Goal: Task Accomplishment & Management: Manage account settings

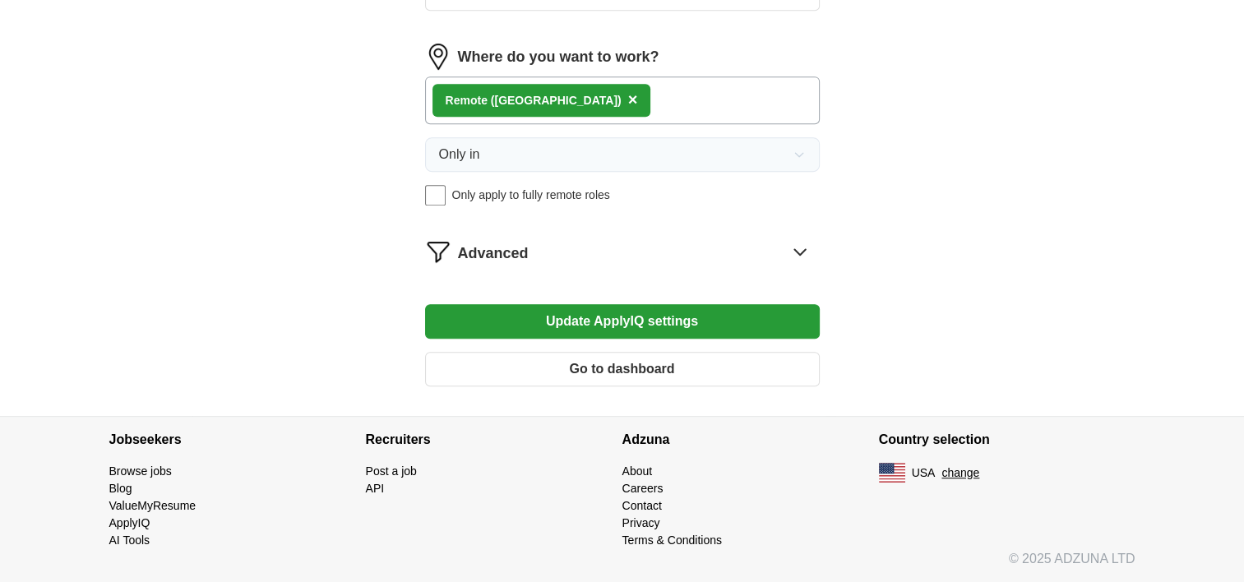
scroll to position [1443, 0]
click at [606, 352] on button "Go to dashboard" at bounding box center [622, 369] width 395 height 35
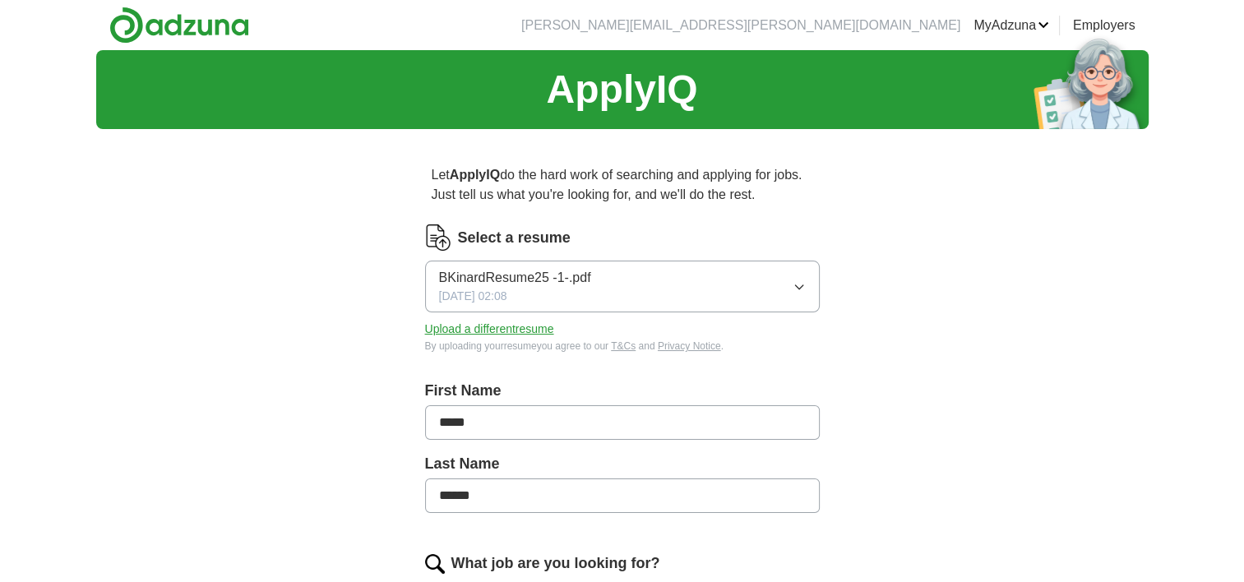
click at [565, 288] on span "BKinardResume25 -1-.pdf" at bounding box center [515, 278] width 152 height 20
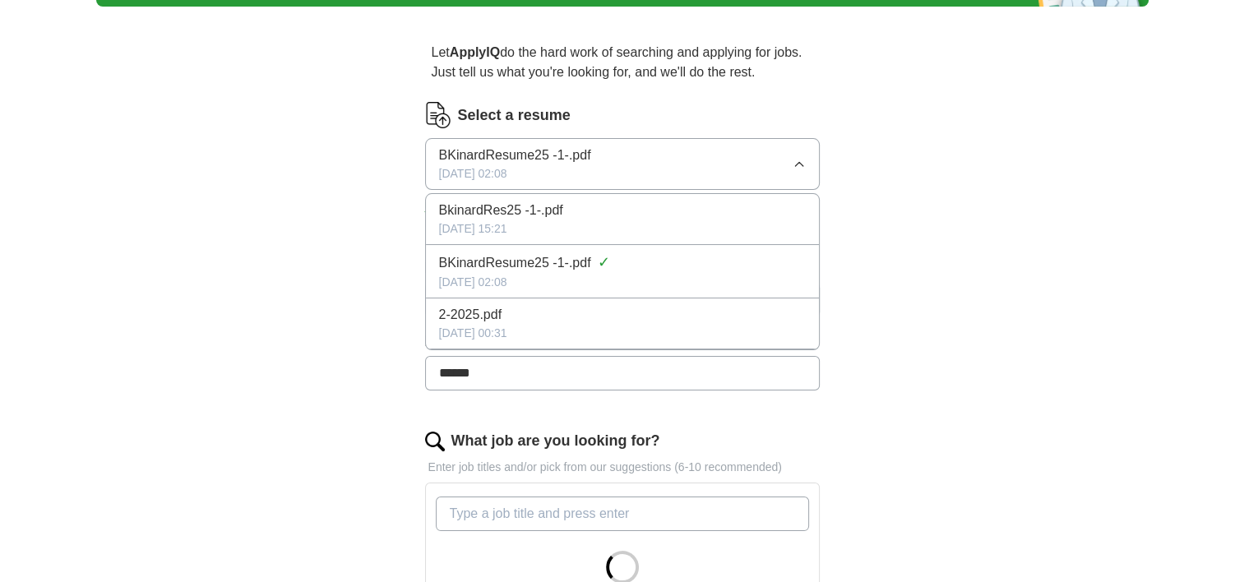
scroll to position [164, 0]
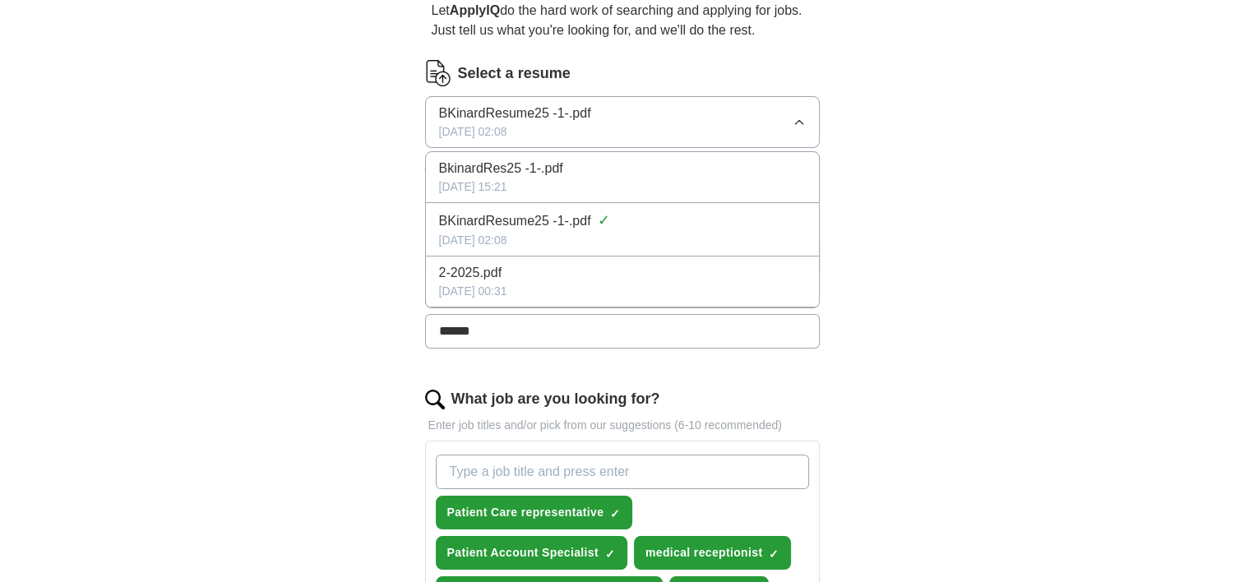
click at [653, 196] on div "[DATE] 15:21" at bounding box center [622, 186] width 367 height 17
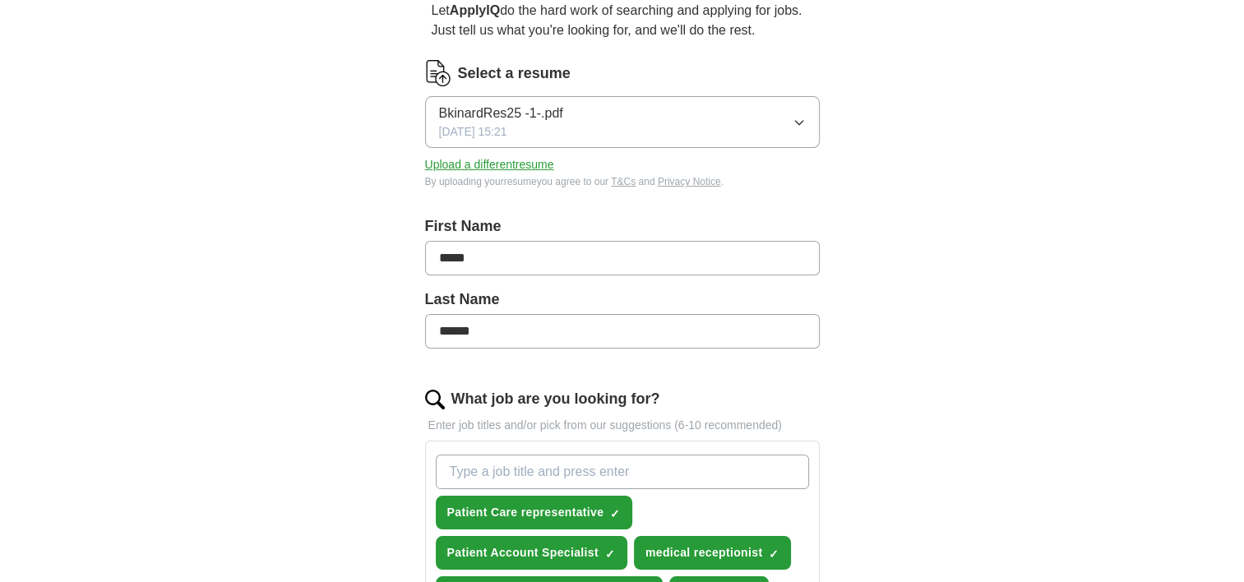
click at [662, 148] on button "BkinardRes25 -1-.pdf [DATE] 15:21" at bounding box center [622, 122] width 395 height 52
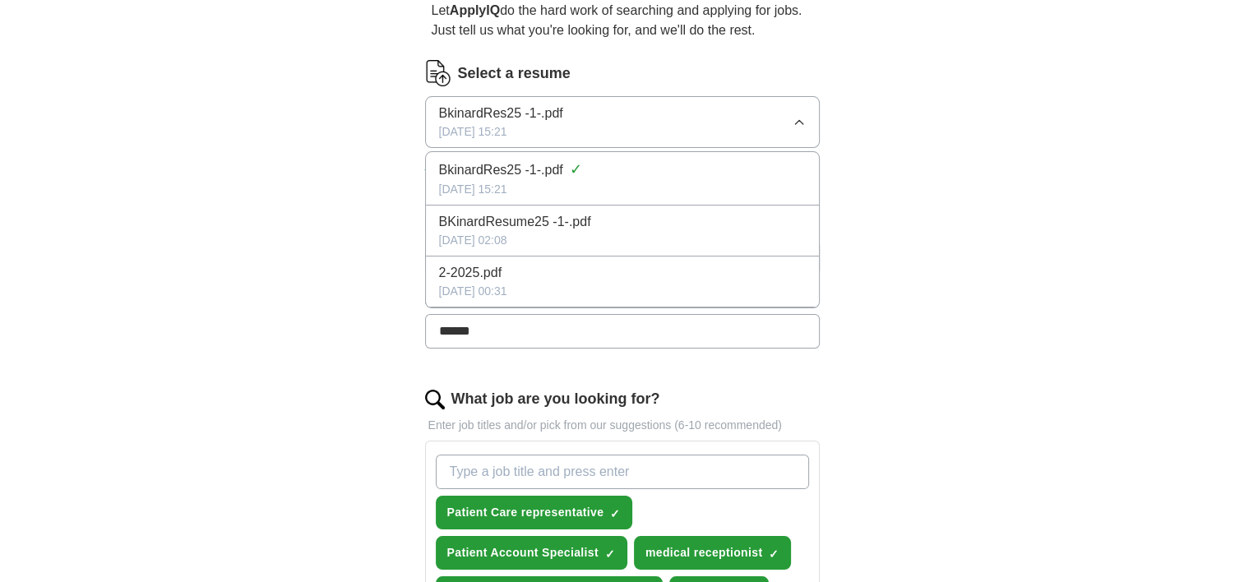
click at [662, 148] on button "BkinardRes25 -1-.pdf [DATE] 15:21" at bounding box center [622, 122] width 395 height 52
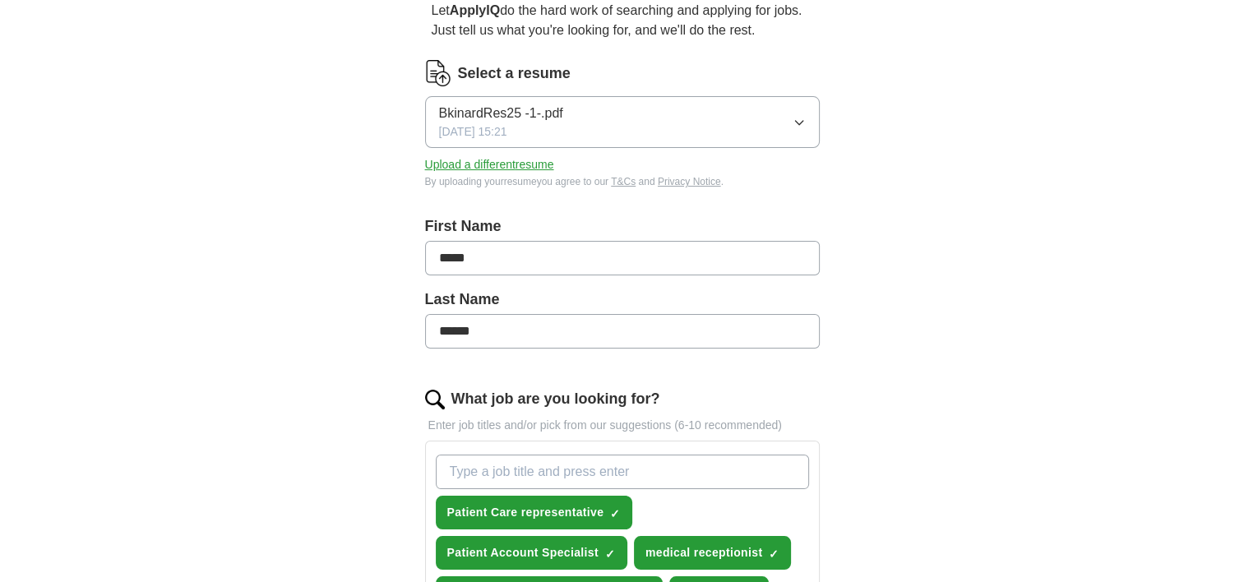
click at [556, 123] on span "BkinardRes25 -1-.pdf" at bounding box center [501, 114] width 124 height 20
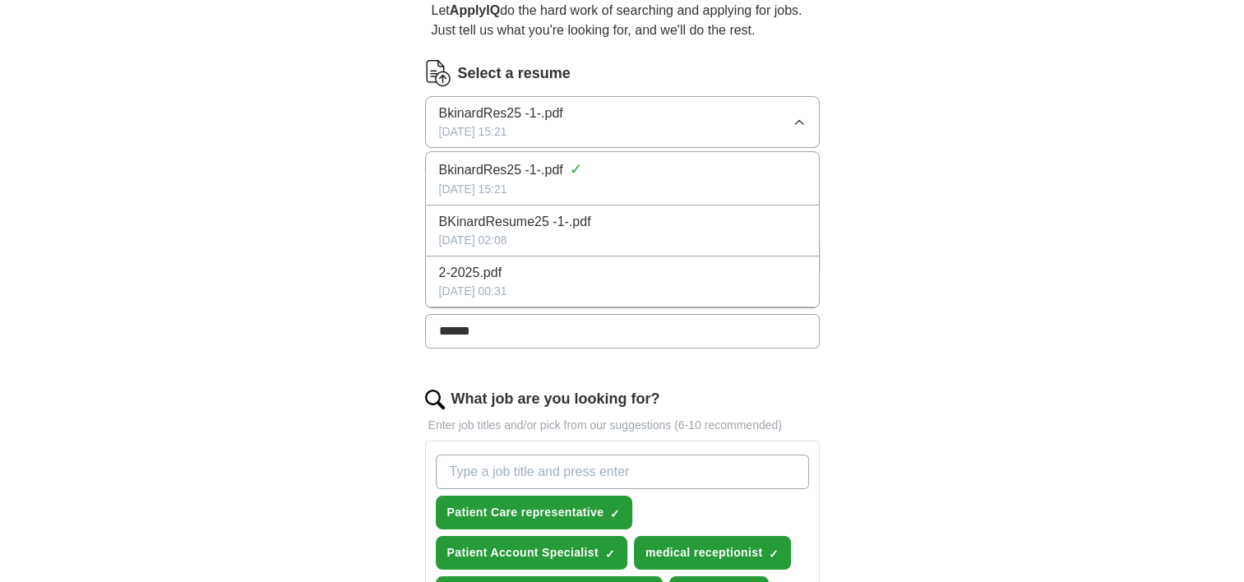
click at [556, 123] on span "BkinardRes25 -1-.pdf" at bounding box center [501, 114] width 124 height 20
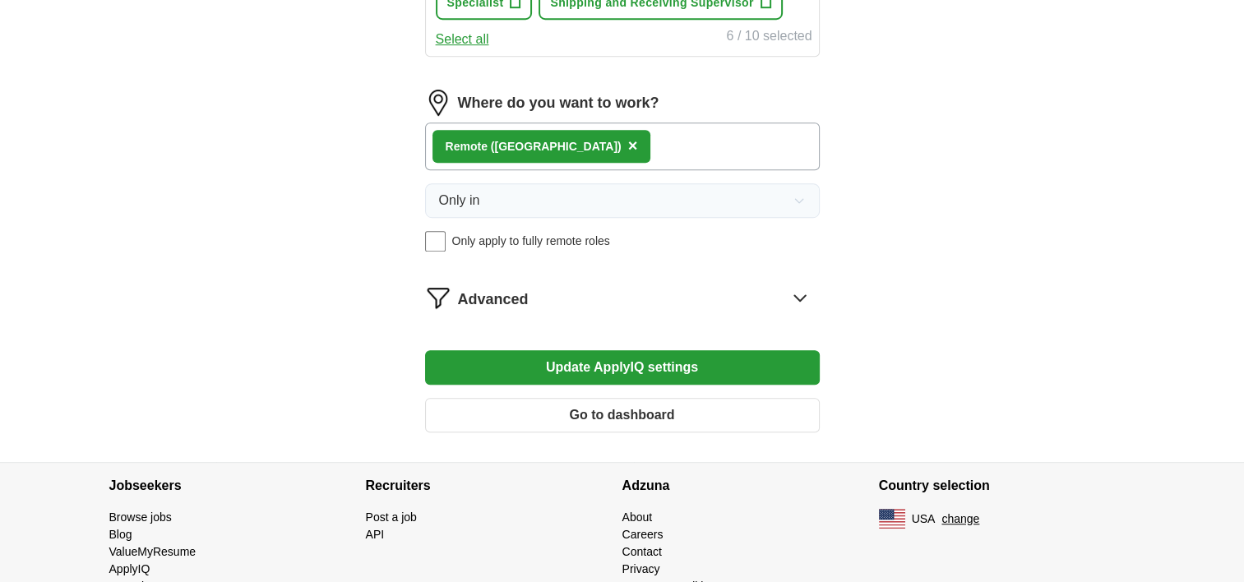
scroll to position [986, 0]
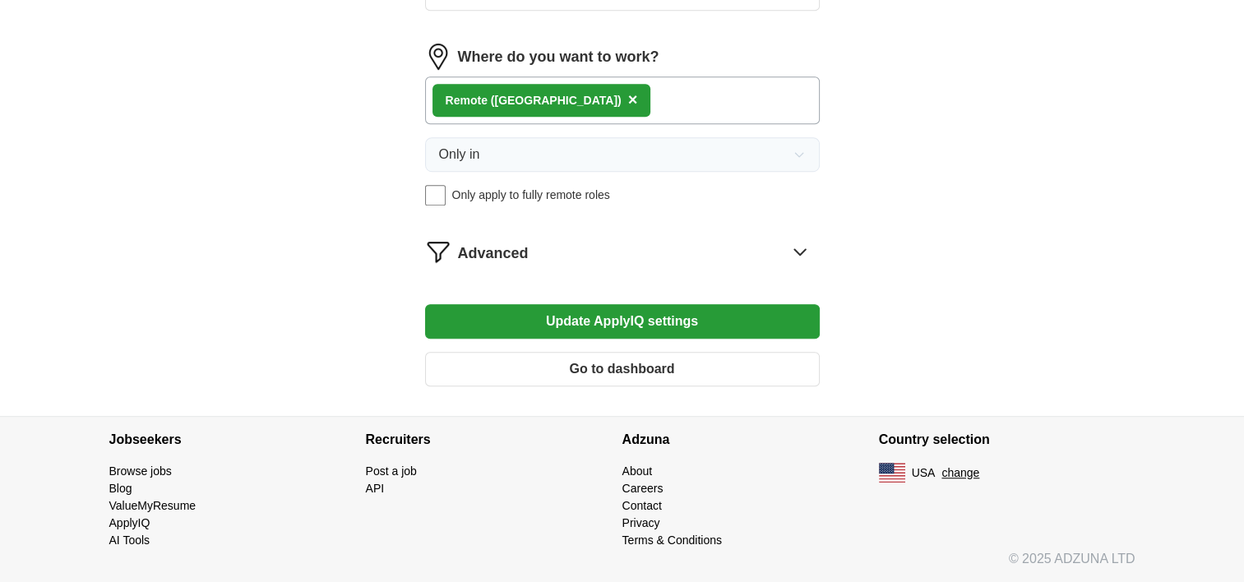
scroll to position [1069, 0]
click at [0, 0] on span "×" at bounding box center [0, 0] width 0 height 0
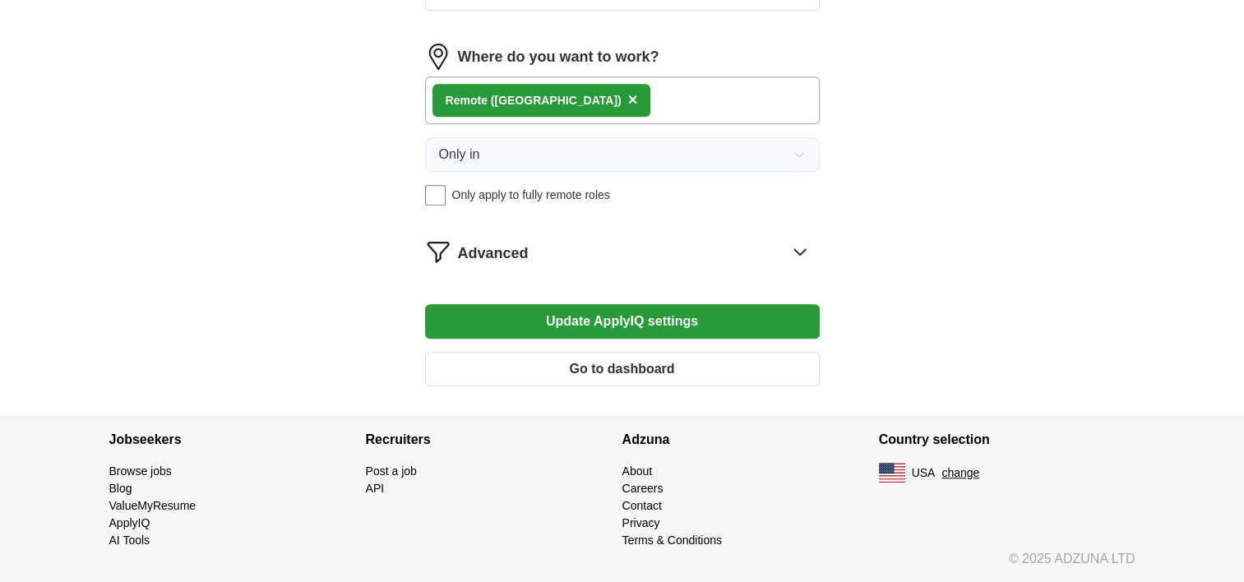
scroll to position [1562, 0]
click at [624, 339] on button "Update ApplyIQ settings" at bounding box center [622, 321] width 395 height 35
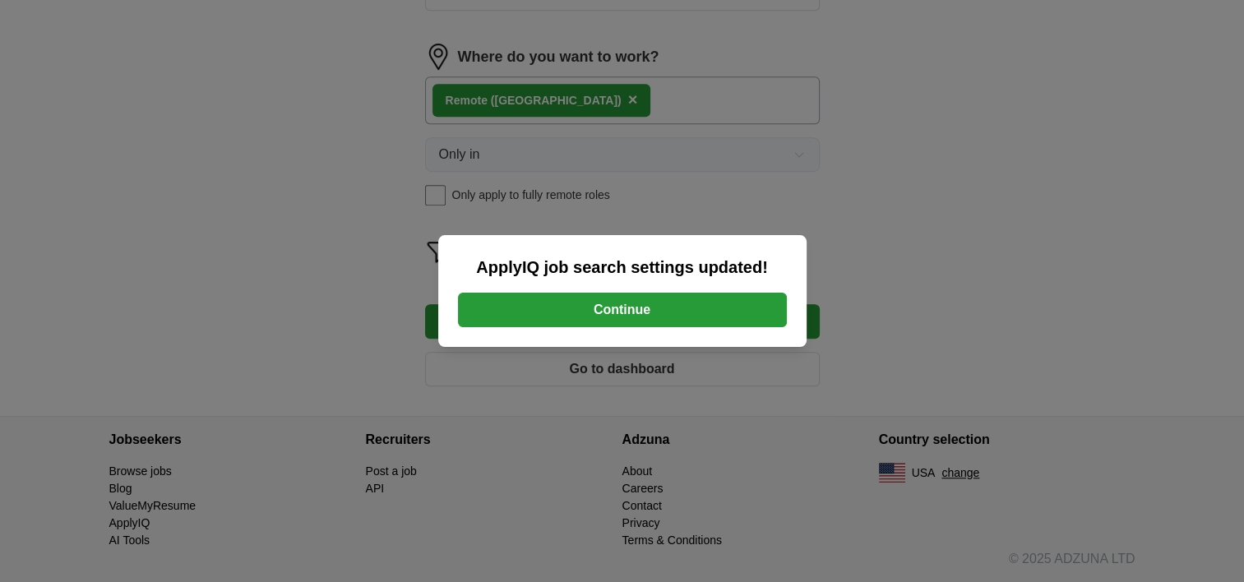
click at [766, 321] on button "Continue" at bounding box center [622, 310] width 329 height 35
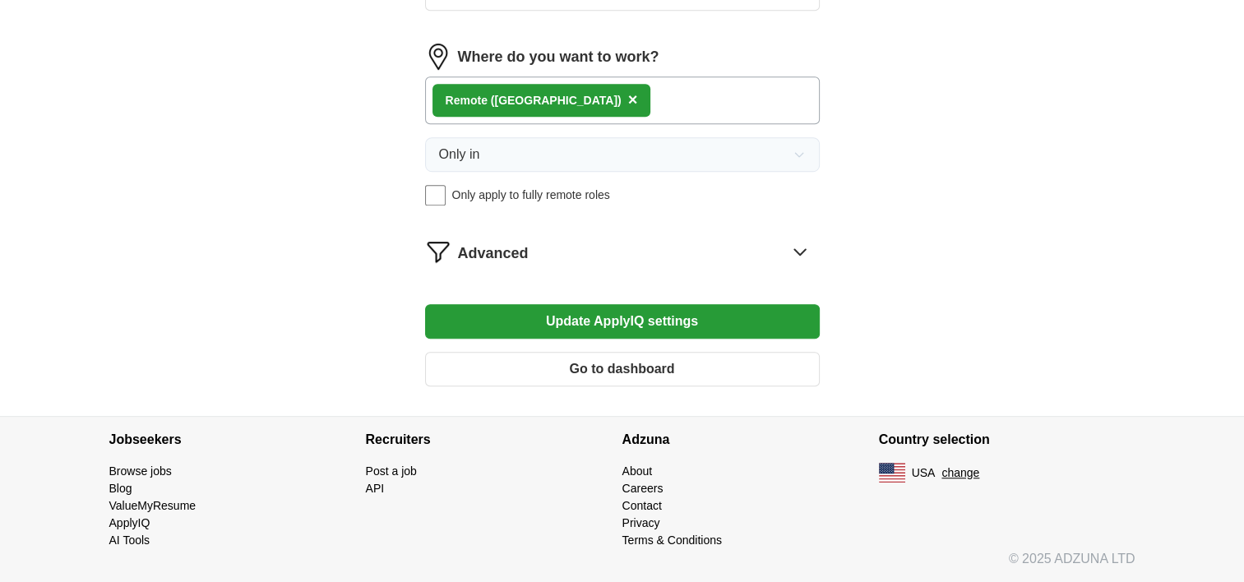
scroll to position [1069, 0]
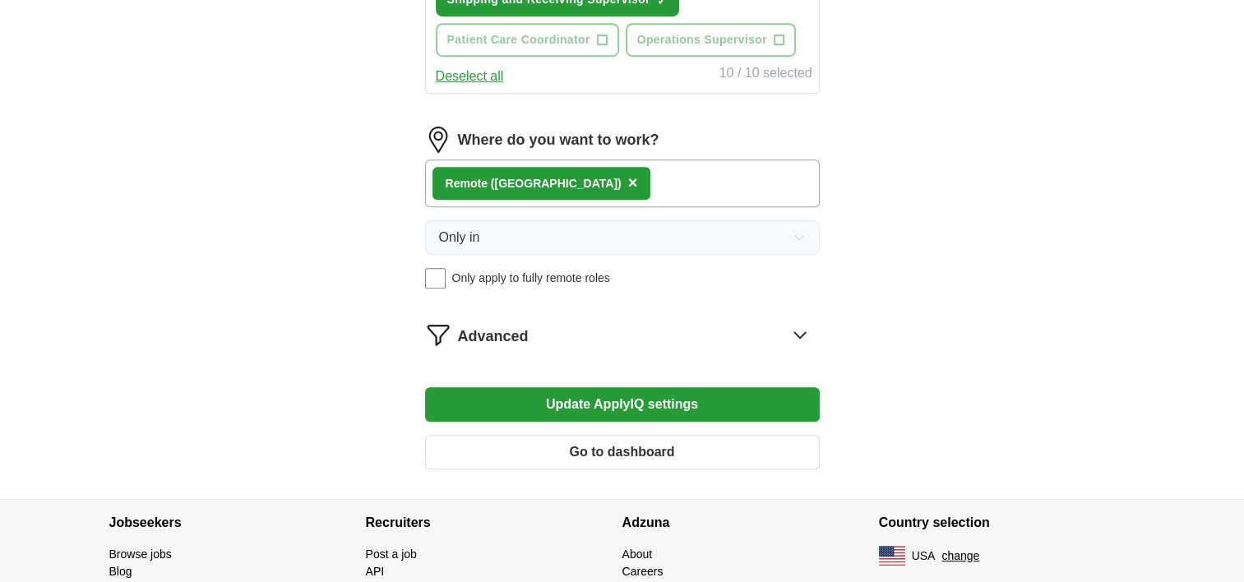
scroll to position [904, 0]
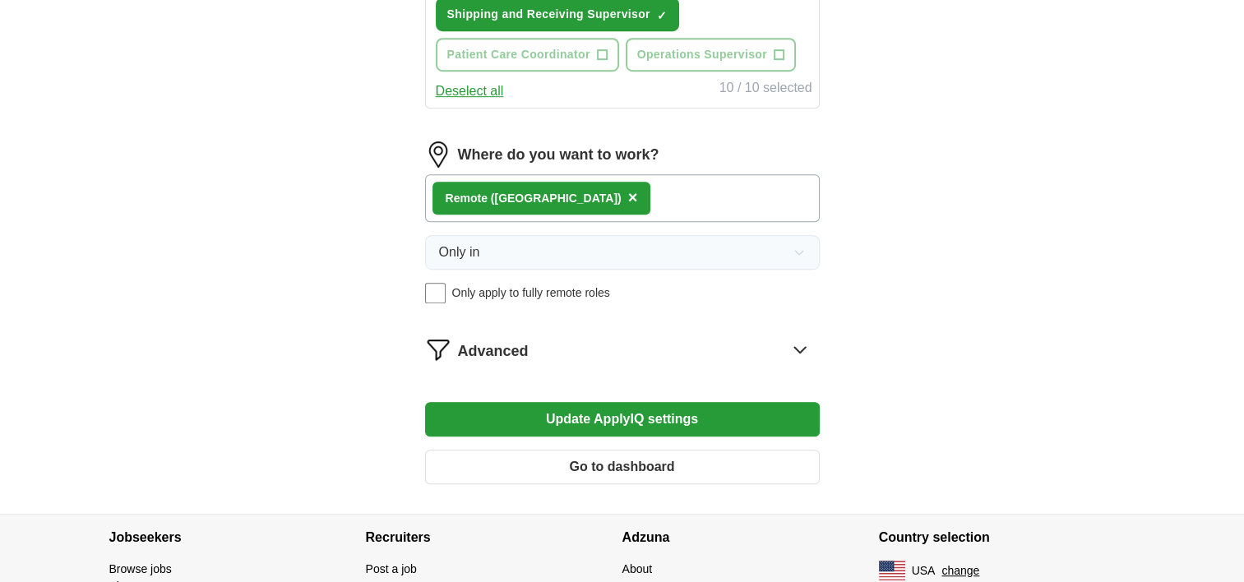
click at [0, 0] on span "×" at bounding box center [0, 0] width 0 height 0
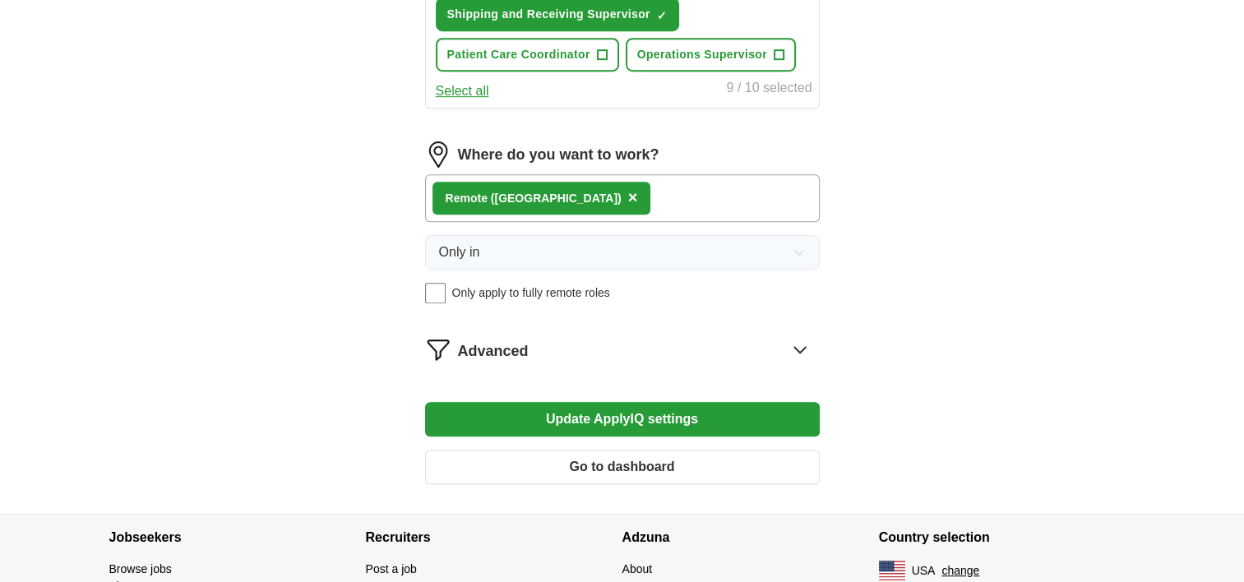
click at [0, 0] on span "×" at bounding box center [0, 0] width 0 height 0
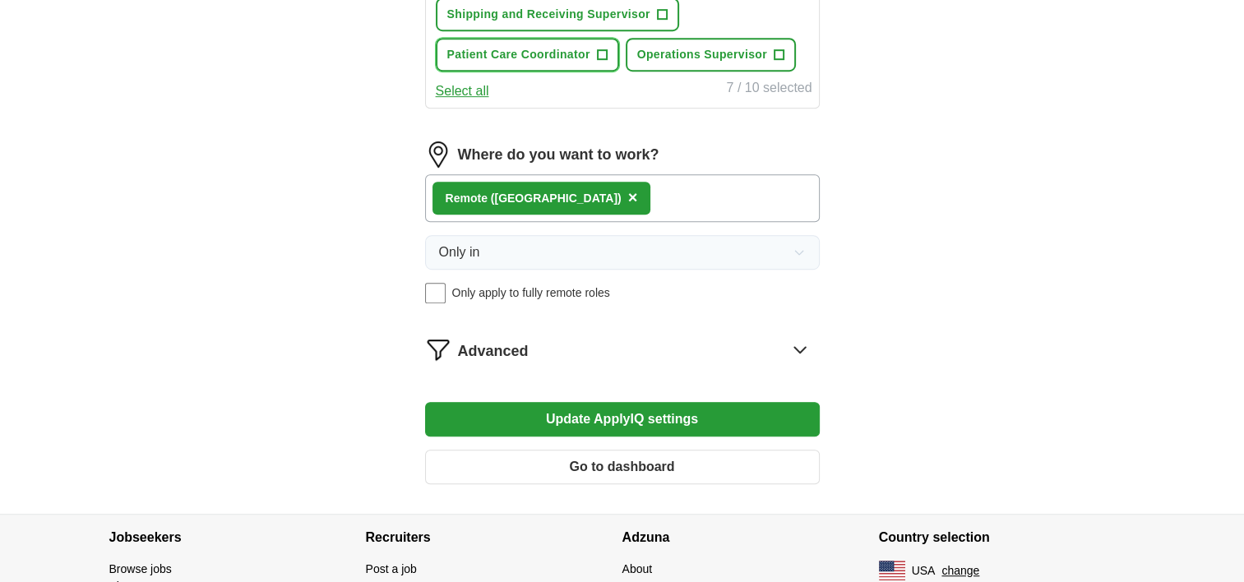
click at [590, 63] on span "Patient Care Coordinator" at bounding box center [518, 54] width 143 height 17
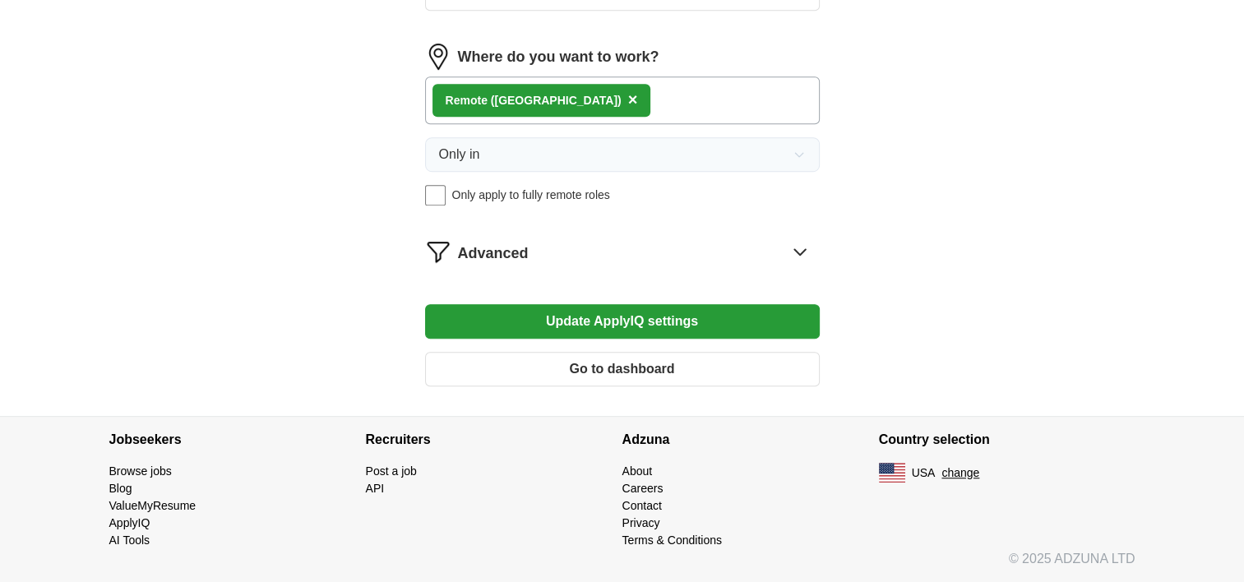
scroll to position [1479, 0]
click at [787, 265] on icon at bounding box center [800, 251] width 26 height 26
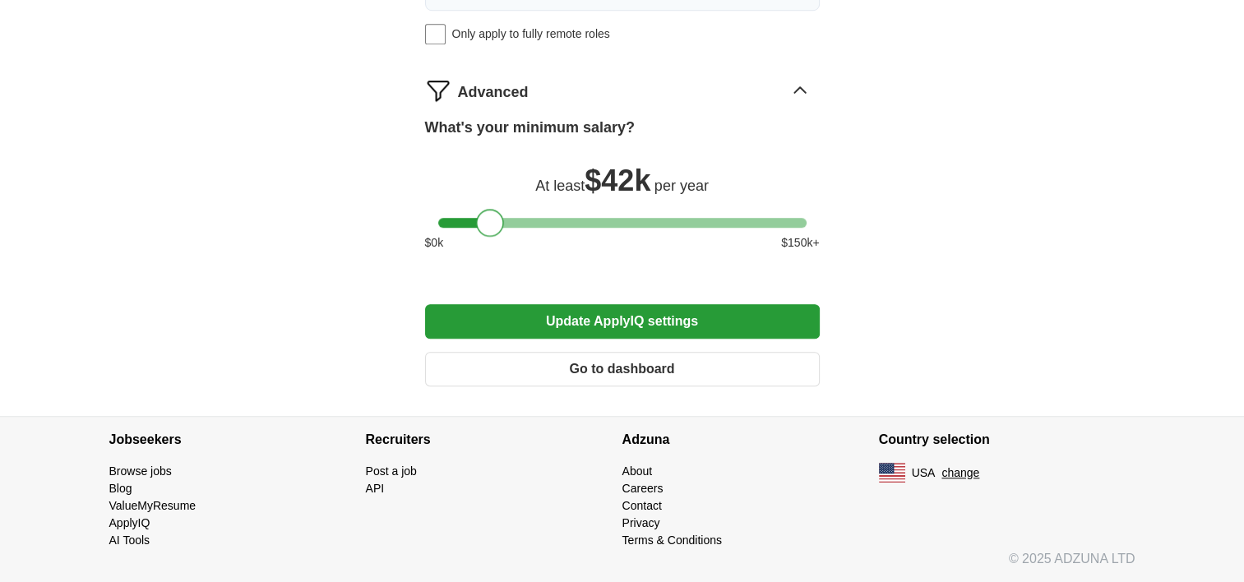
drag, startPoint x: 496, startPoint y: 496, endPoint x: 487, endPoint y: 498, distance: 9.2
click at [487, 237] on div at bounding box center [490, 223] width 28 height 28
click at [628, 339] on button "Update ApplyIQ settings" at bounding box center [622, 321] width 395 height 35
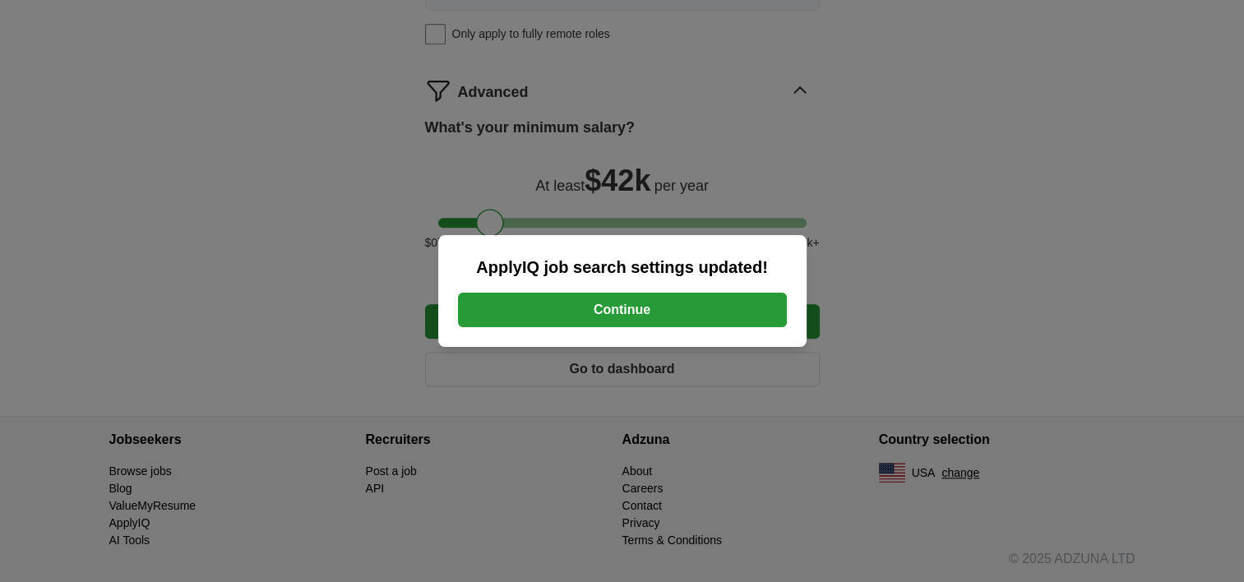
click at [668, 318] on button "Continue" at bounding box center [622, 310] width 329 height 35
